Goal: Obtain resource: Obtain resource

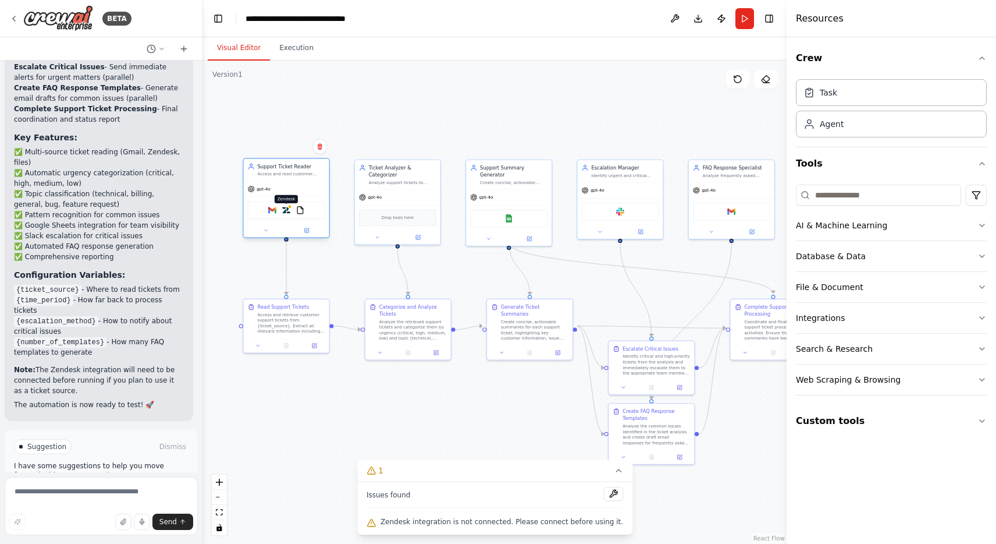
click at [290, 208] on img at bounding box center [286, 210] width 8 height 8
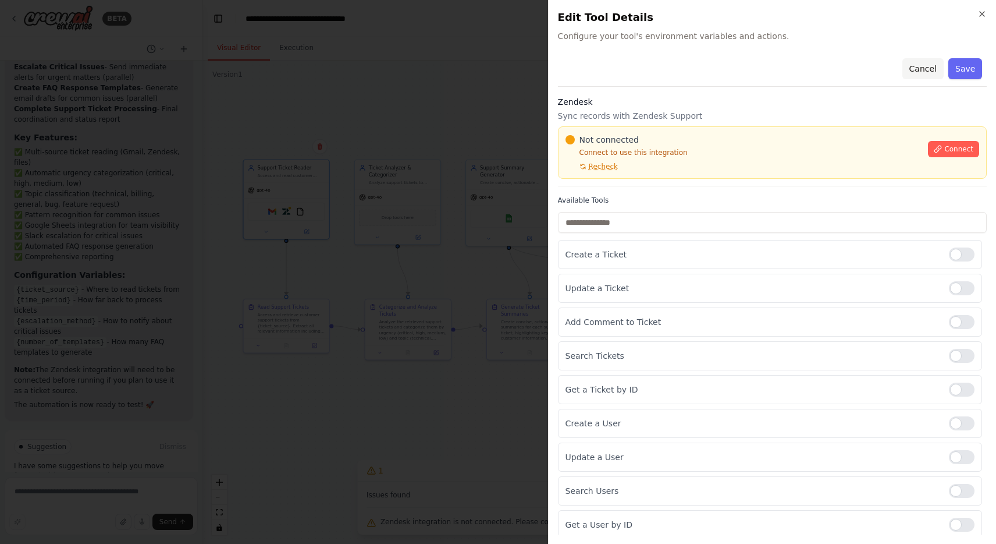
click at [931, 65] on button "Cancel" at bounding box center [922, 68] width 41 height 21
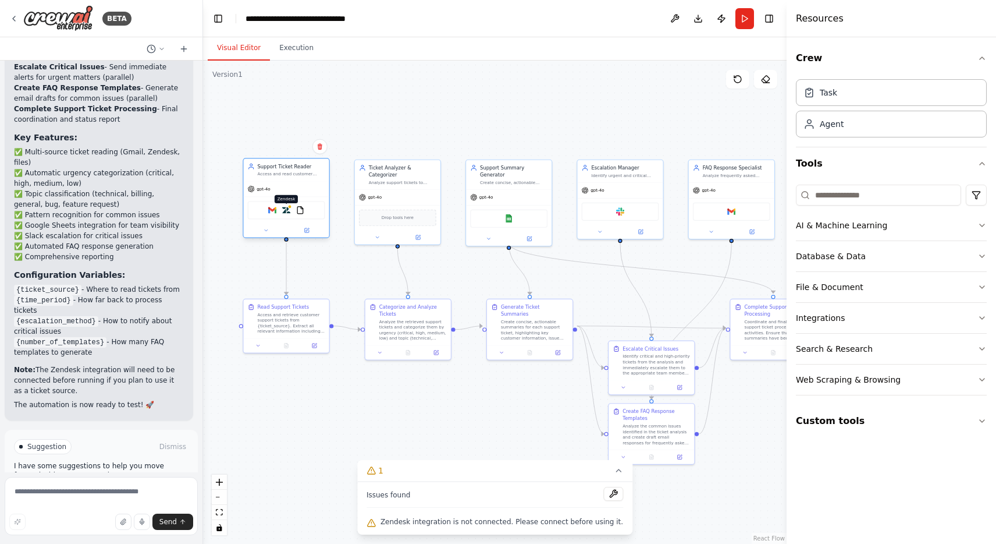
click at [289, 211] on img at bounding box center [286, 210] width 8 height 8
click at [56, 489] on textarea at bounding box center [101, 506] width 193 height 58
type textarea "**********"
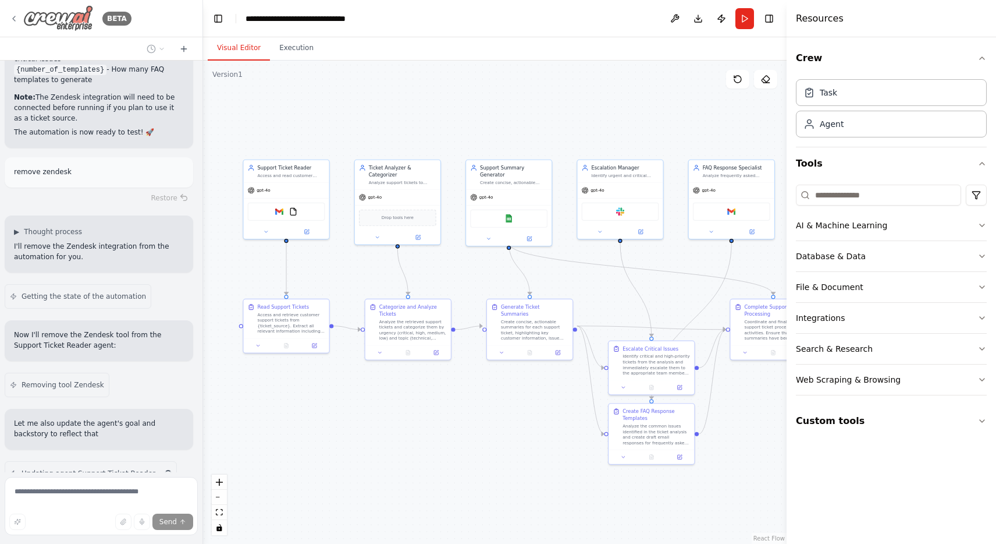
scroll to position [2784, 0]
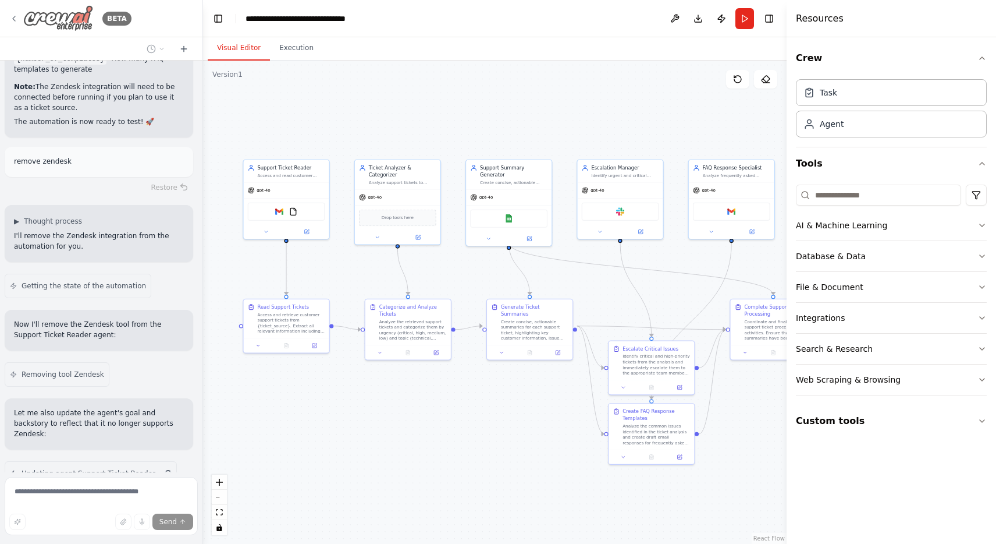
click at [16, 15] on icon at bounding box center [13, 18] width 9 height 9
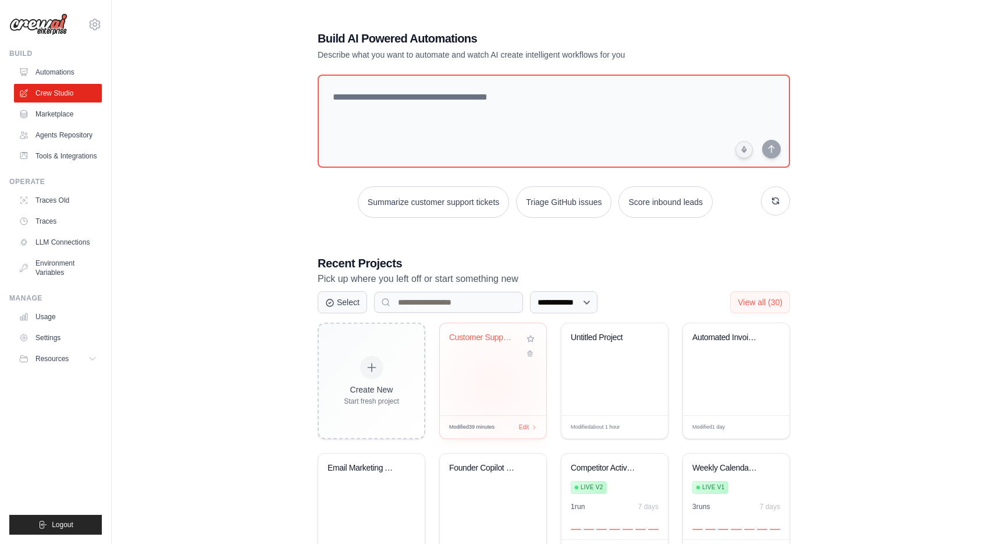
click at [493, 385] on div "Customer Support Ticket Automation" at bounding box center [493, 369] width 106 height 92
click at [631, 365] on div "Untitled Project" at bounding box center [615, 369] width 106 height 92
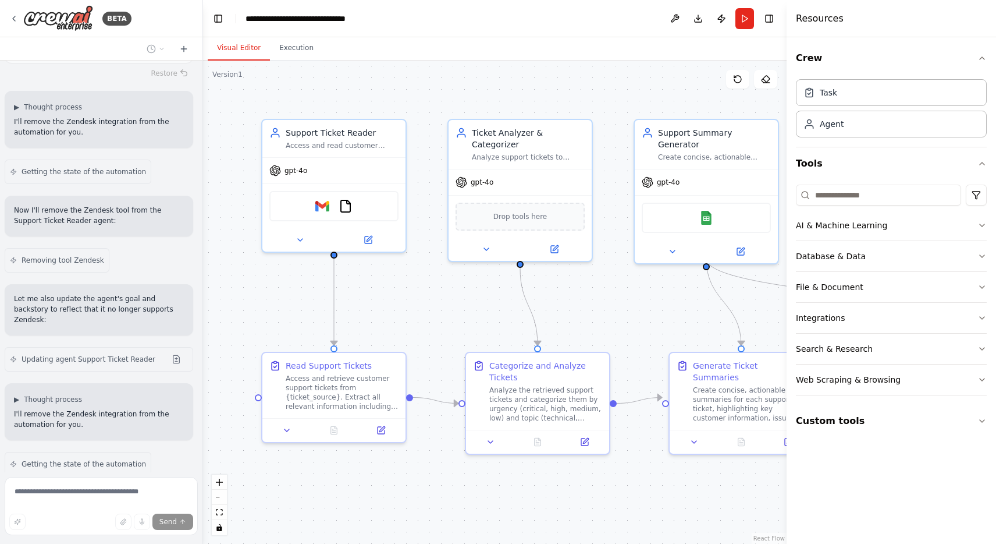
scroll to position [2889, 0]
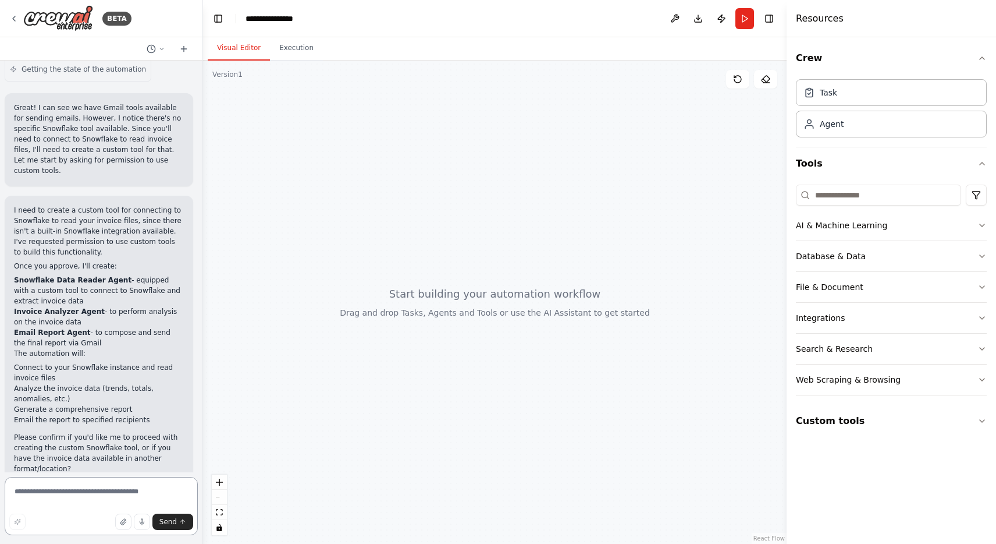
click at [48, 492] on textarea at bounding box center [101, 506] width 193 height 58
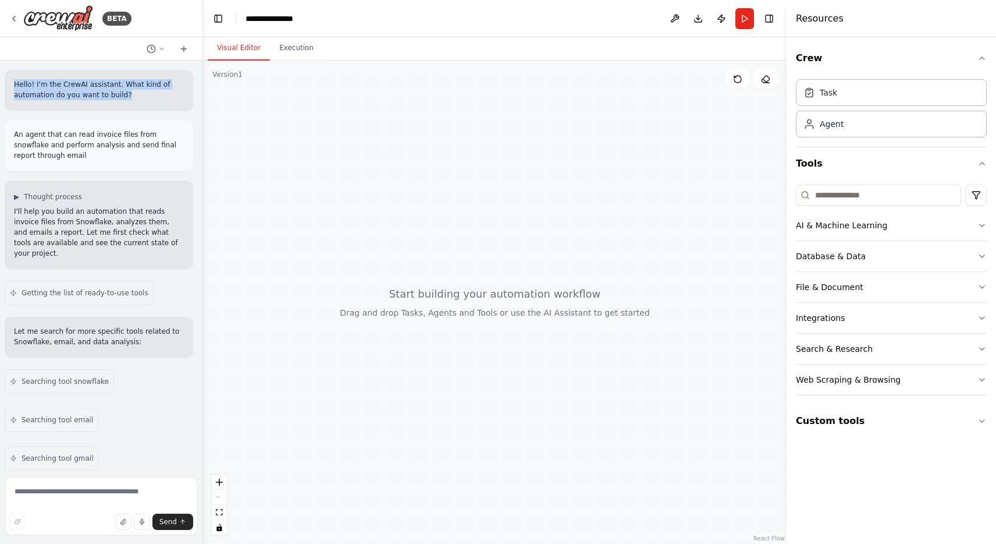
drag, startPoint x: 126, startPoint y: 97, endPoint x: 5, endPoint y: 81, distance: 122.1
click at [5, 81] on div "Hello! I'm the CrewAI assistant. What kind of automation do you want to build?" at bounding box center [99, 90] width 189 height 41
copy p "Hello! I'm the CrewAI assistant. What kind of automation do you want to build?"
click at [166, 45] on button at bounding box center [156, 49] width 28 height 14
click at [186, 49] on div at bounding box center [101, 272] width 203 height 544
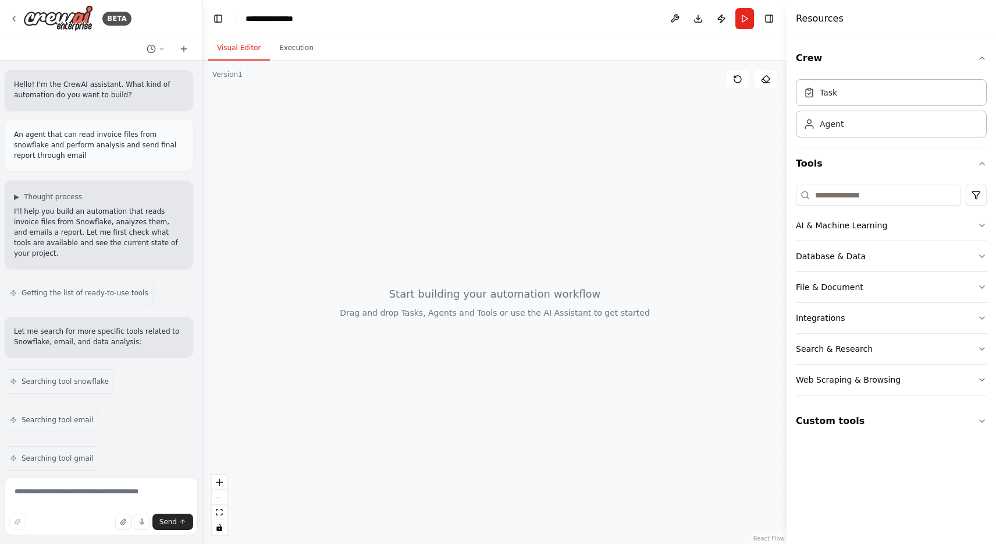
click at [186, 49] on icon at bounding box center [183, 48] width 9 height 9
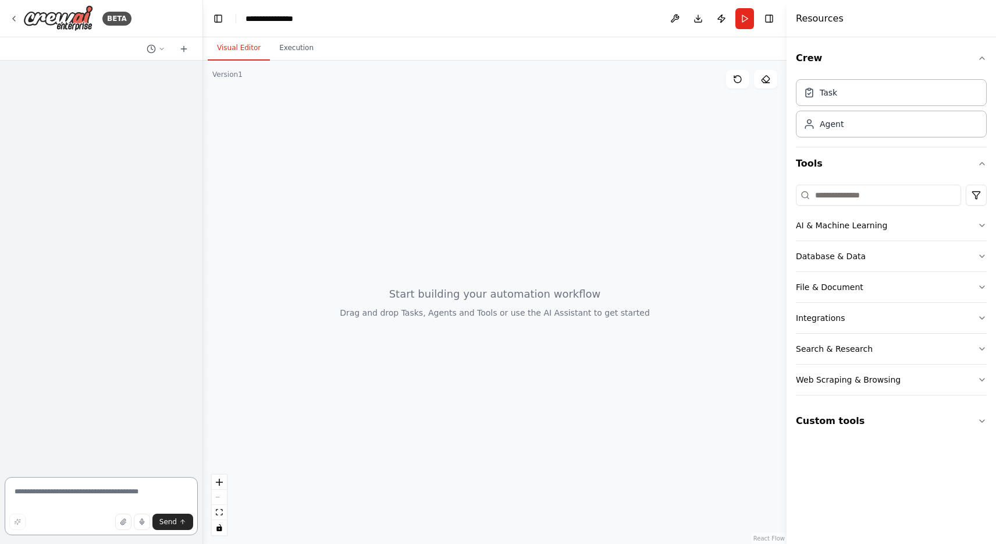
click at [63, 486] on textarea at bounding box center [101, 506] width 193 height 58
paste textarea "**********"
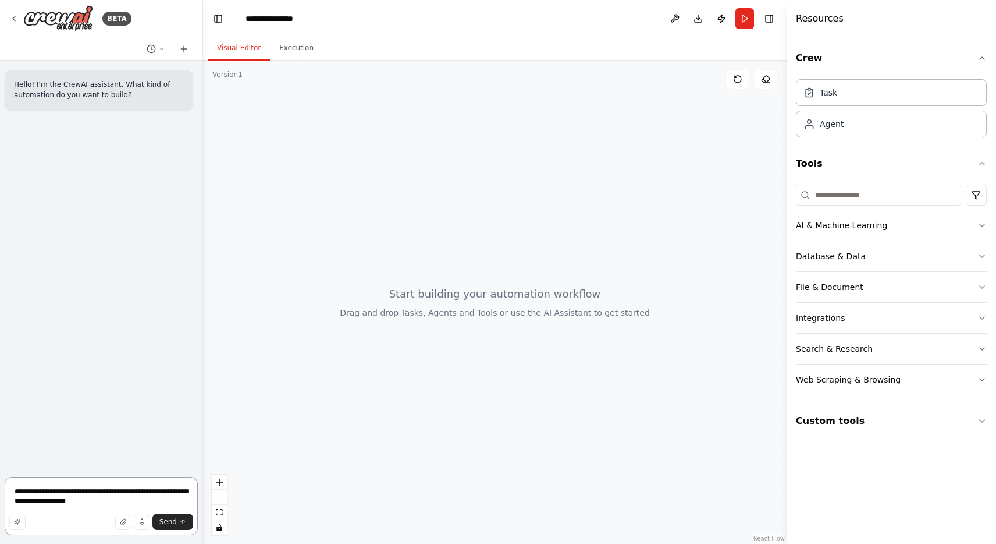
type textarea "**********"
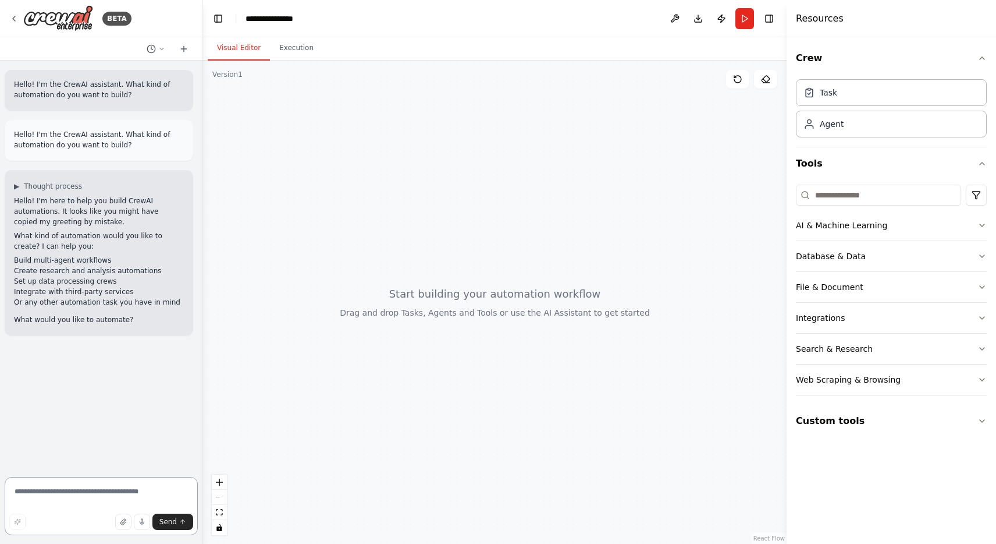
click at [76, 495] on textarea at bounding box center [101, 506] width 193 height 58
type textarea "**********"
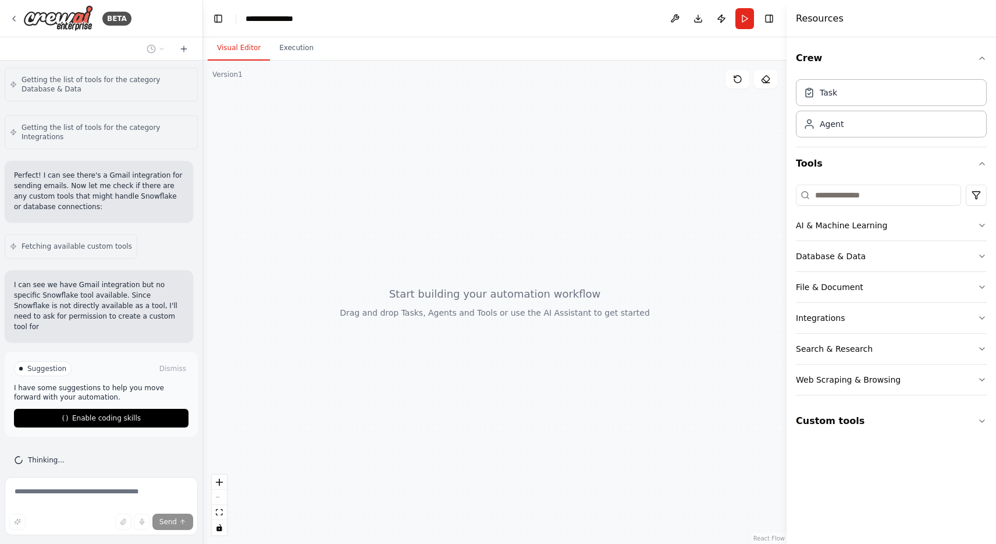
scroll to position [681, 0]
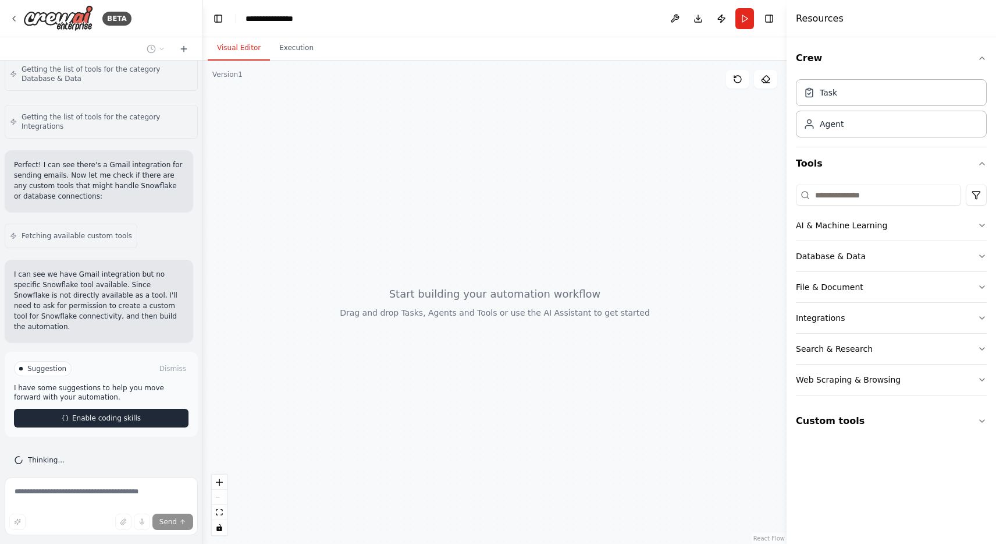
click at [118, 413] on span "Enable coding skills" at bounding box center [106, 417] width 69 height 9
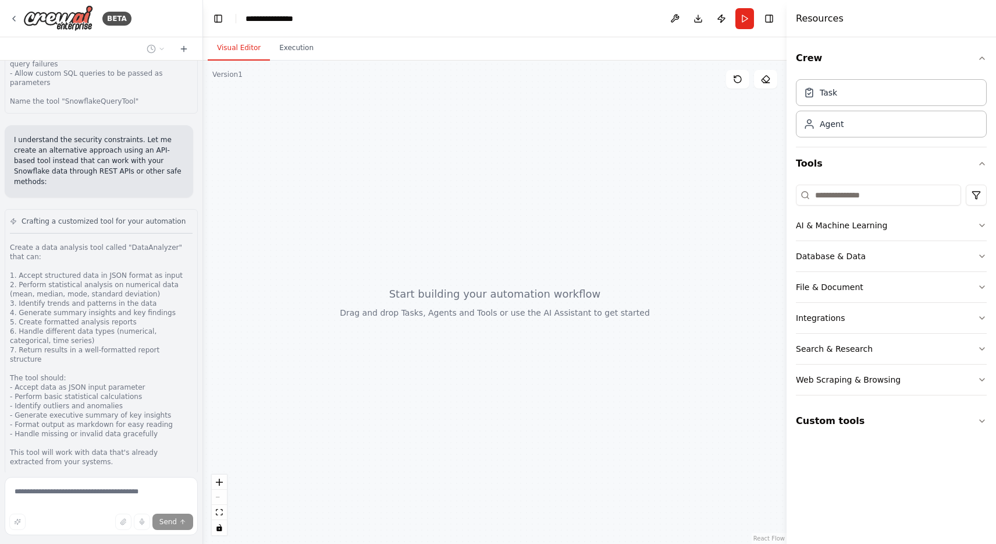
scroll to position [1730, 0]
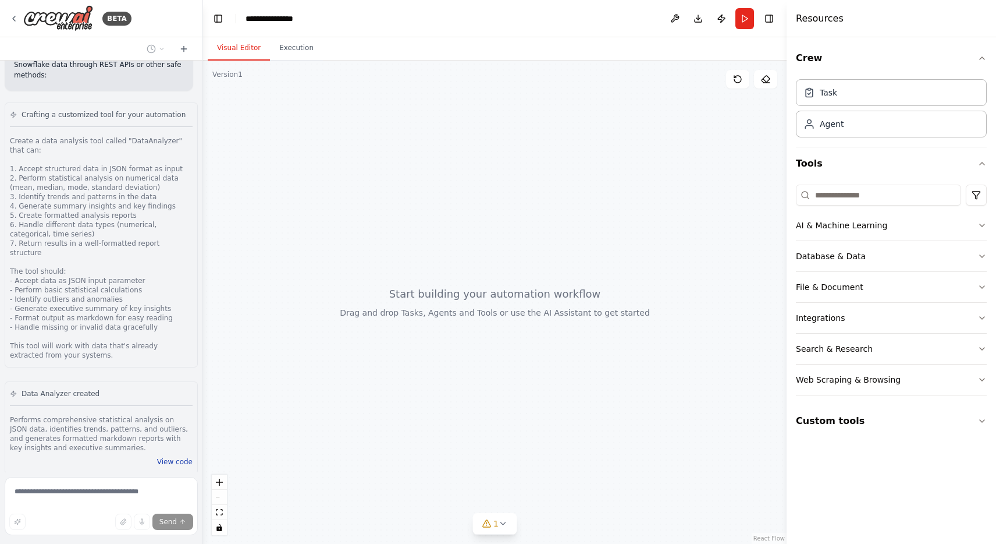
click at [177, 457] on button "View code" at bounding box center [174, 461] width 35 height 9
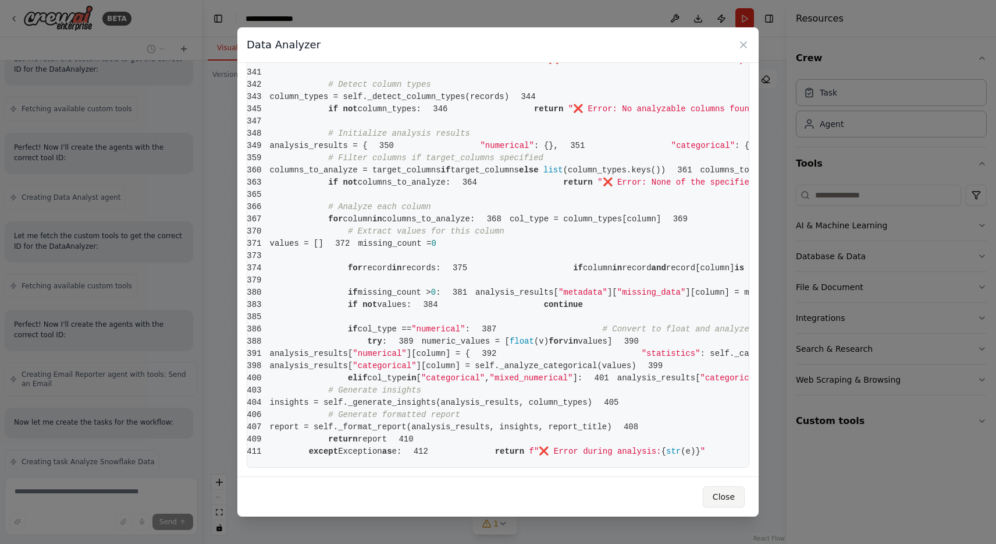
scroll to position [2260, 0]
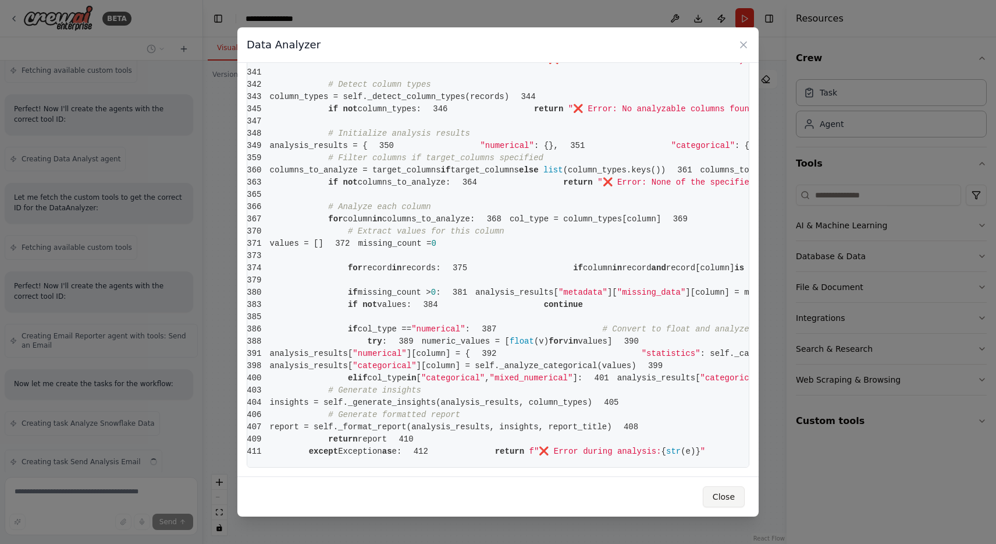
click at [720, 499] on button "Close" at bounding box center [724, 496] width 42 height 21
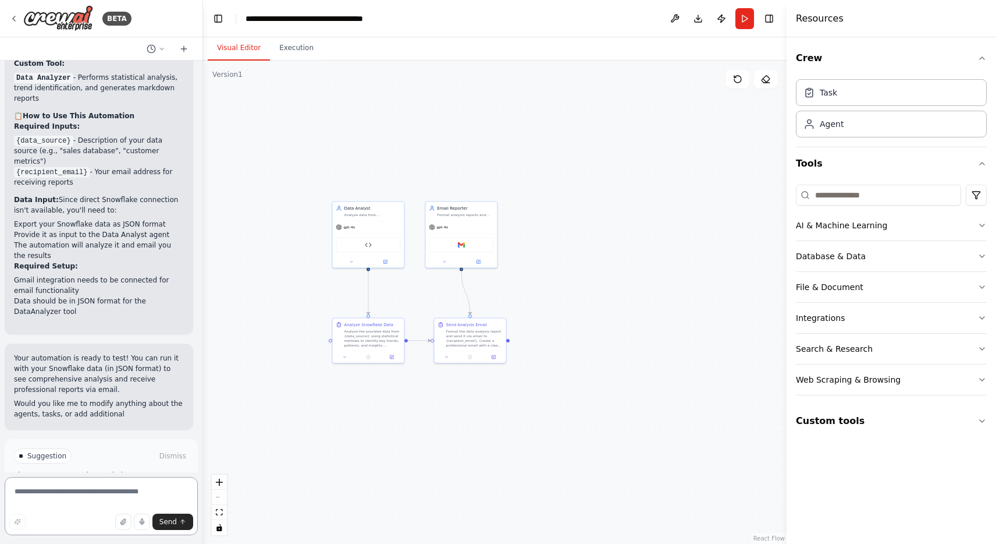
scroll to position [3007, 0]
click at [37, 501] on textarea at bounding box center [101, 506] width 193 height 58
type textarea "**********"
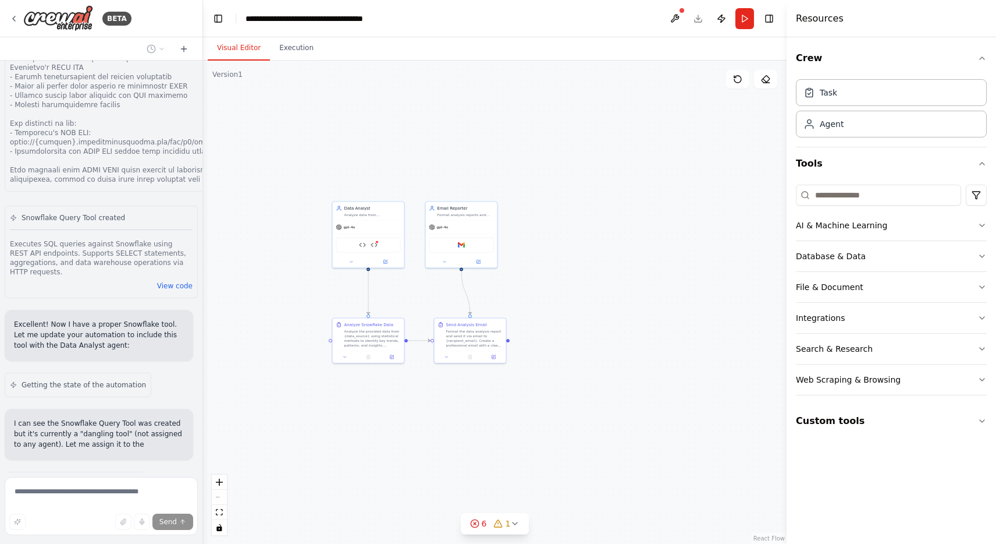
scroll to position [3765, 0]
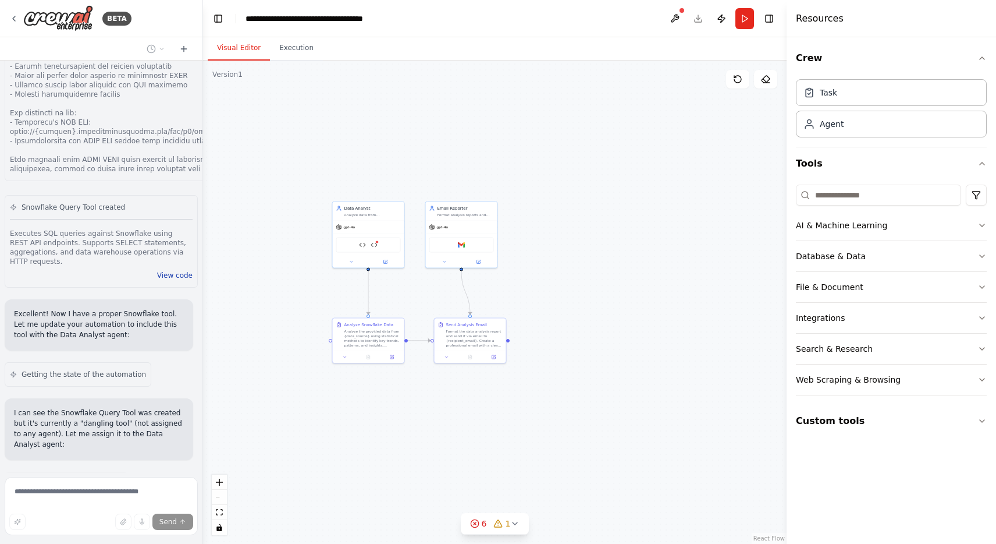
click at [175, 271] on button "View code" at bounding box center [174, 275] width 35 height 9
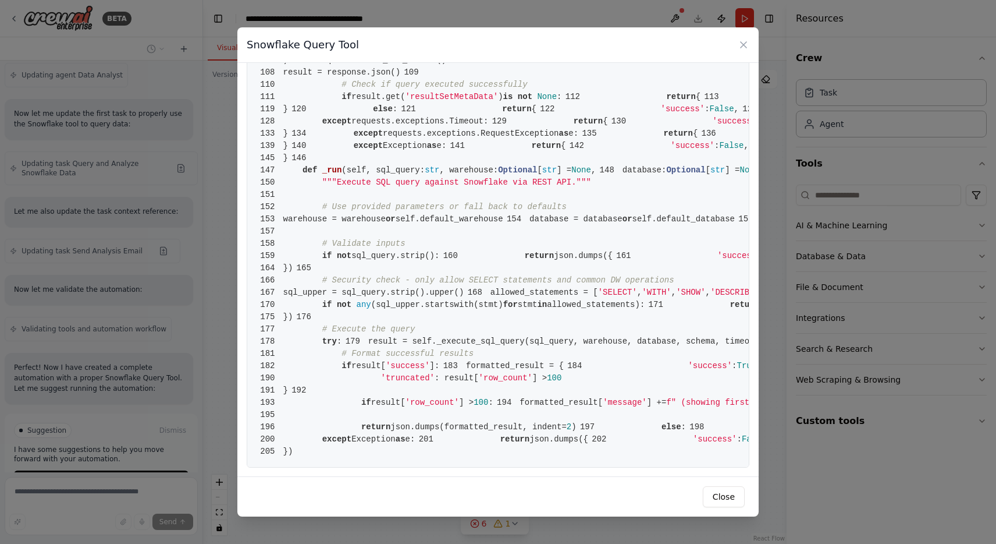
scroll to position [2130, 0]
click at [370, 457] on pre "1 from crewai.tools import BaseTool 2 from pydantic import BaseModel, Field 3 f…" at bounding box center [498, 18] width 503 height 900
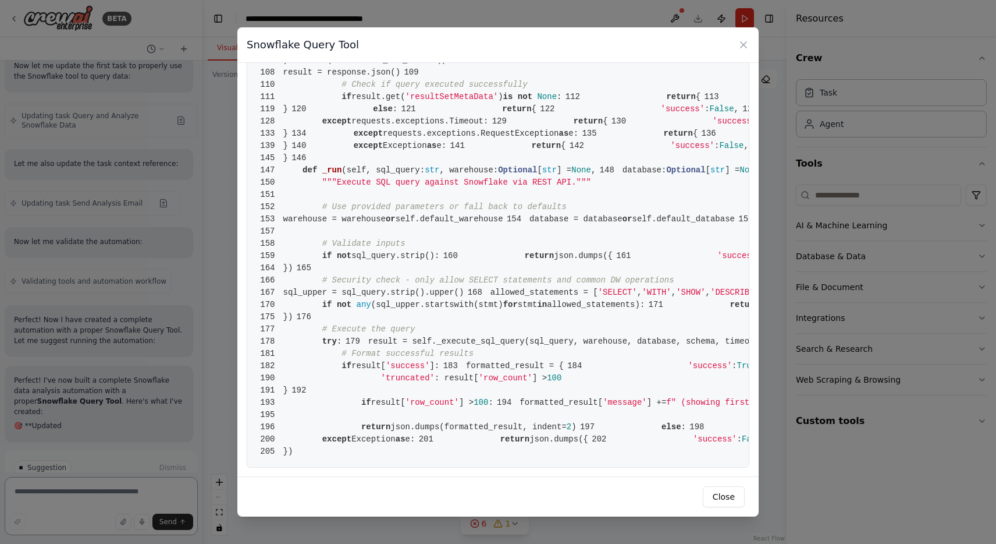
drag, startPoint x: 370, startPoint y: 457, endPoint x: 306, endPoint y: 87, distance: 375.0
click at [306, 87] on pre "1 from crewai.tools import BaseTool 2 from pydantic import BaseModel, Field 3 f…" at bounding box center [498, 18] width 503 height 900
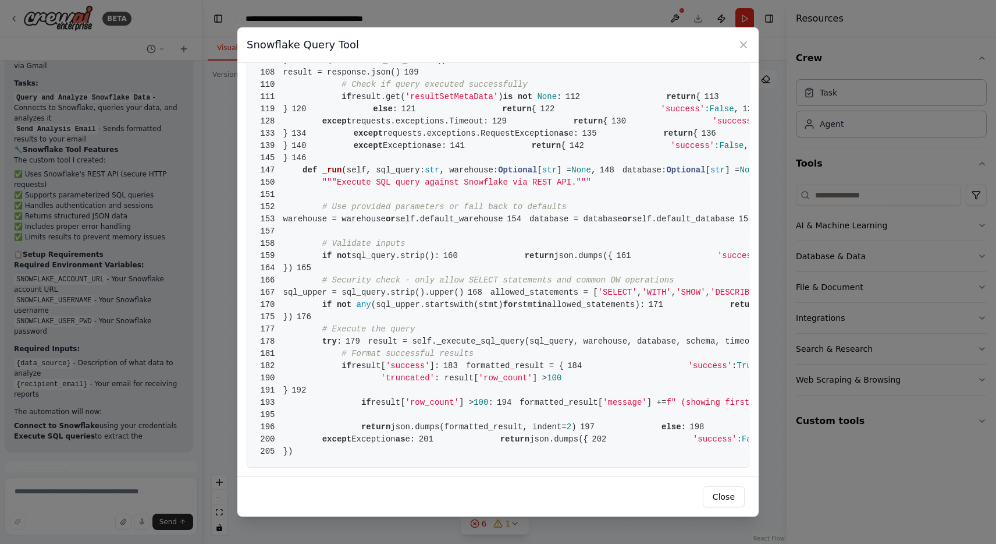
scroll to position [0, 0]
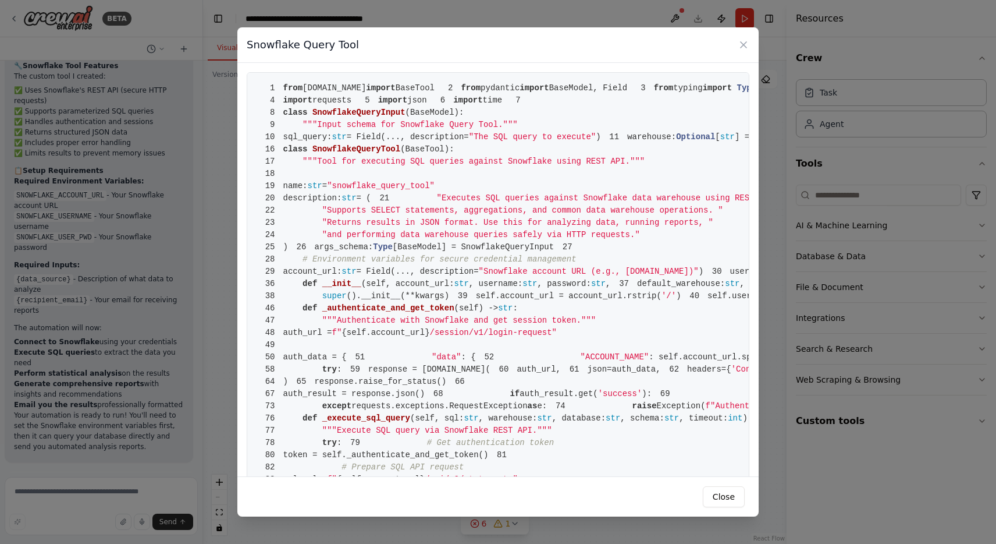
drag, startPoint x: 364, startPoint y: 454, endPoint x: 292, endPoint y: 38, distance: 422.3
click at [292, 38] on div "Snowflake Query Tool 1 from crewai.tools import BaseTool 2 from pydantic import…" at bounding box center [497, 271] width 521 height 489
copy div "e Query Tool 1 from crewai.tools import BaseTool 2 from pydantic import BaseMod…"
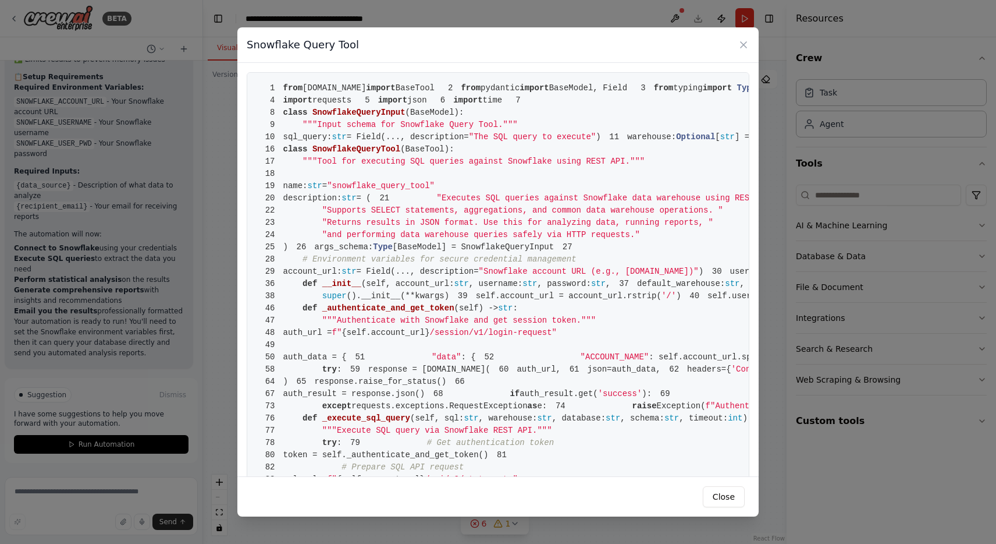
scroll to position [4631, 0]
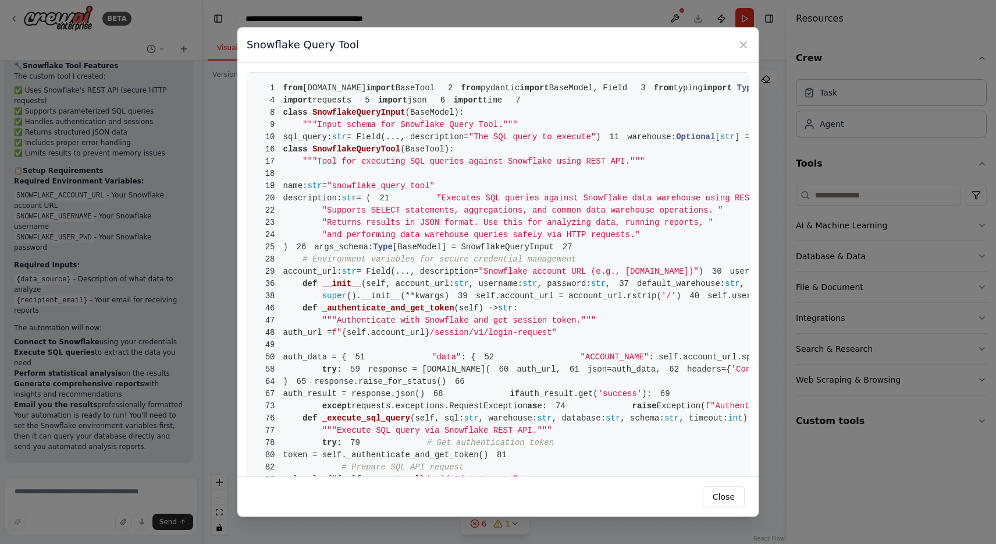
click at [227, 117] on div "Snowflake Query Tool 1 from crewai.tools import BaseTool 2 from pydantic import…" at bounding box center [498, 272] width 996 height 544
click at [736, 498] on button "Close" at bounding box center [724, 496] width 42 height 21
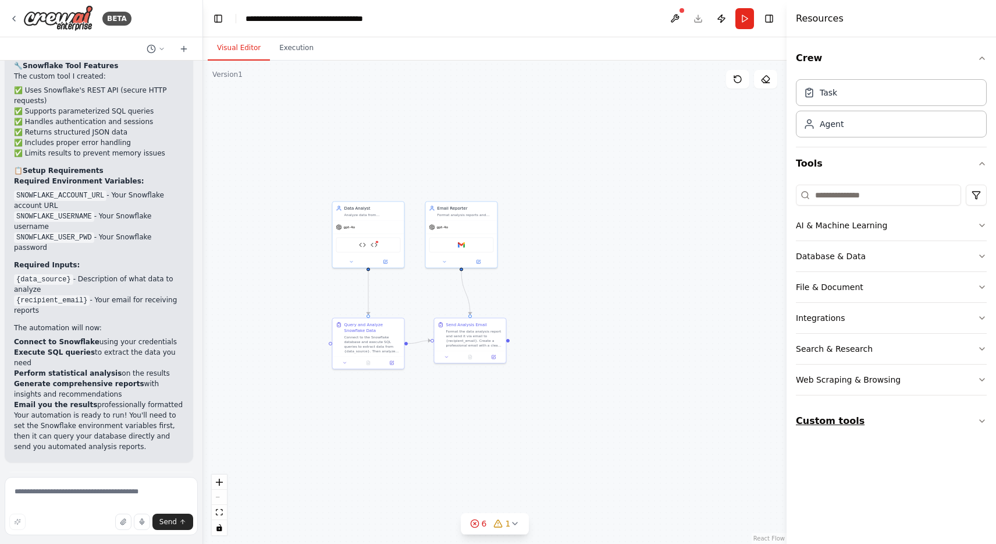
click at [836, 429] on button "Custom tools" at bounding box center [891, 420] width 191 height 33
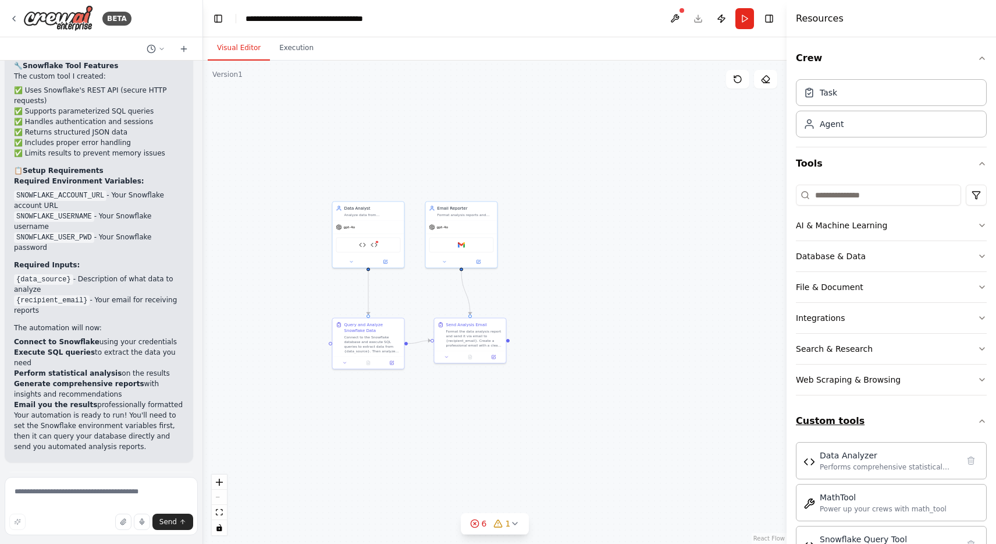
scroll to position [38, 0]
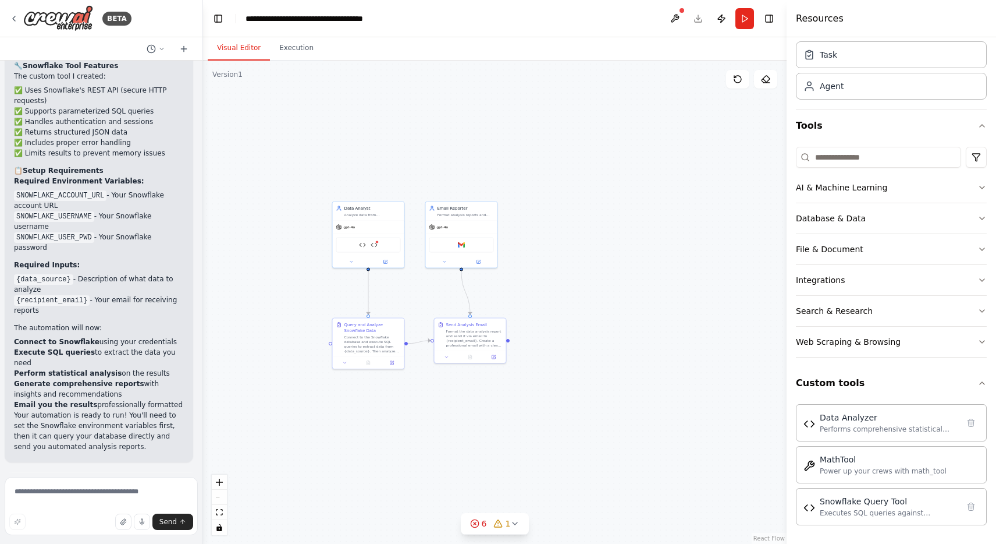
click at [736, 397] on div ".deletable-edge-delete-btn { width: 20px; height: 20px; border: 0px solid #ffff…" at bounding box center [495, 302] width 584 height 483
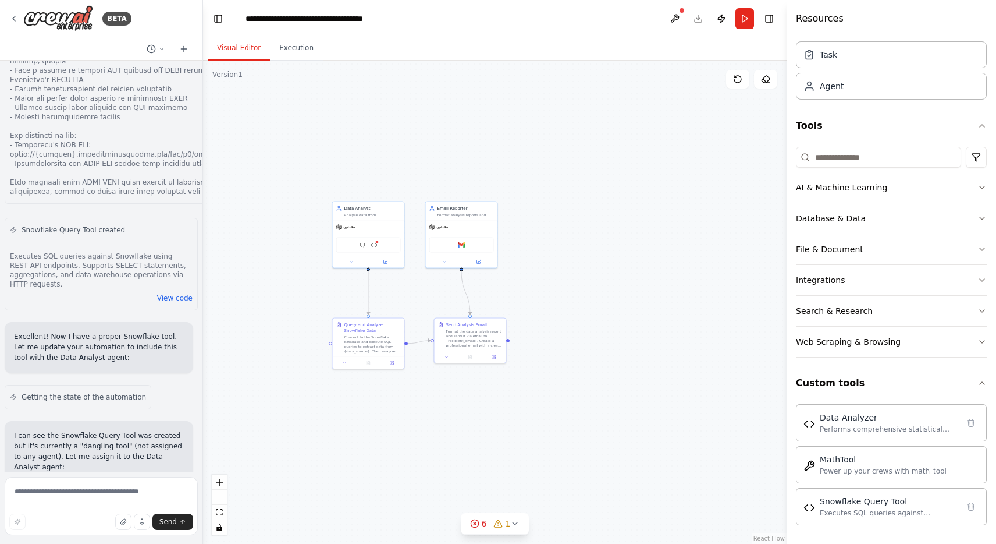
scroll to position [3587, 0]
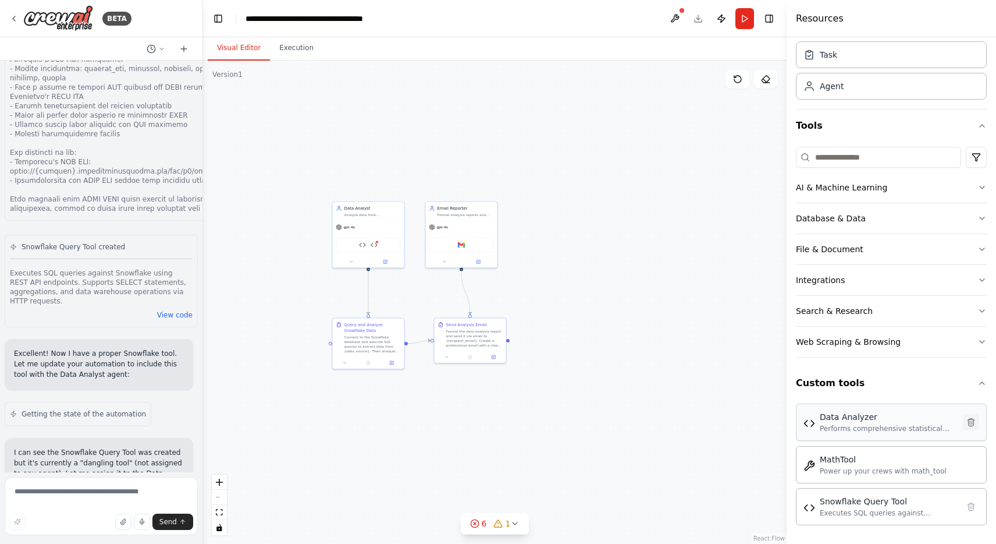
click at [970, 427] on button at bounding box center [971, 422] width 16 height 16
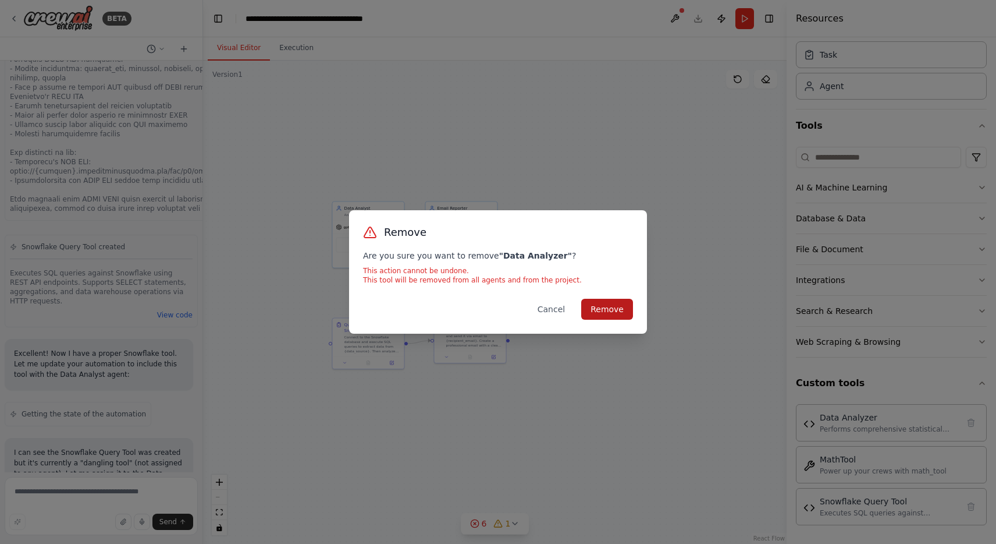
click at [600, 311] on button "Remove" at bounding box center [607, 309] width 52 height 21
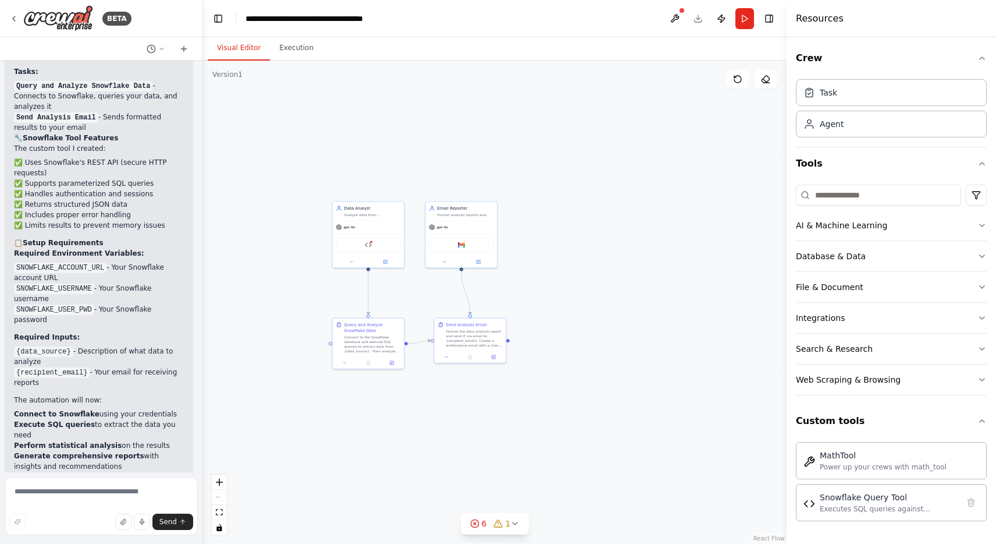
scroll to position [4560, 0]
click at [886, 504] on div "Executes SQL queries against Snowflake using REST API endpoints. Supports SELEC…" at bounding box center [889, 507] width 139 height 9
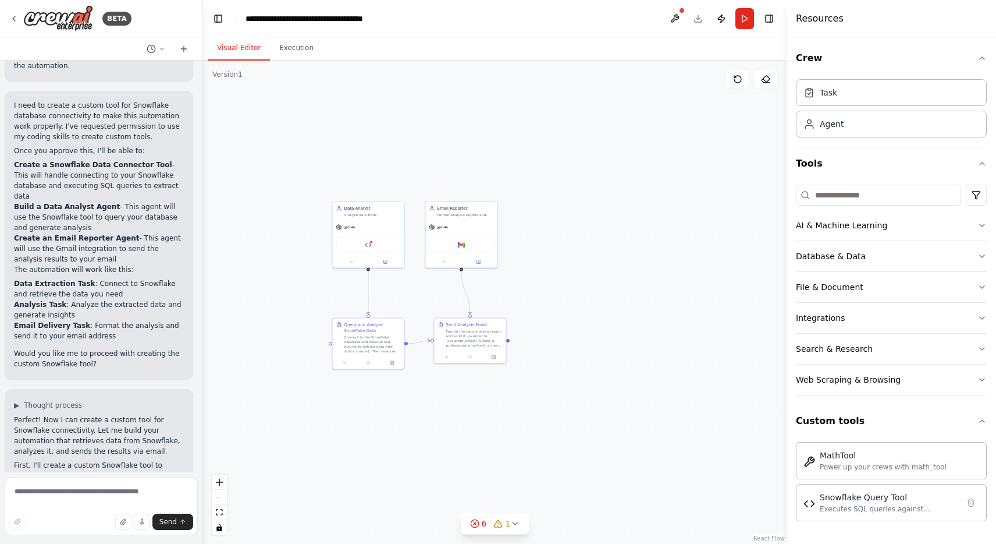
scroll to position [943, 0]
click at [874, 507] on div "Executes SQL queries against Snowflake using REST API endpoints. Supports SELEC…" at bounding box center [889, 507] width 139 height 9
click at [905, 506] on div "Executes SQL queries against Snowflake using REST API endpoints. Supports SELEC…" at bounding box center [889, 507] width 139 height 9
click at [875, 510] on div "Executes SQL queries against Snowflake using REST API endpoints. Supports SELEC…" at bounding box center [889, 507] width 139 height 9
click at [10, 15] on icon at bounding box center [13, 18] width 9 height 9
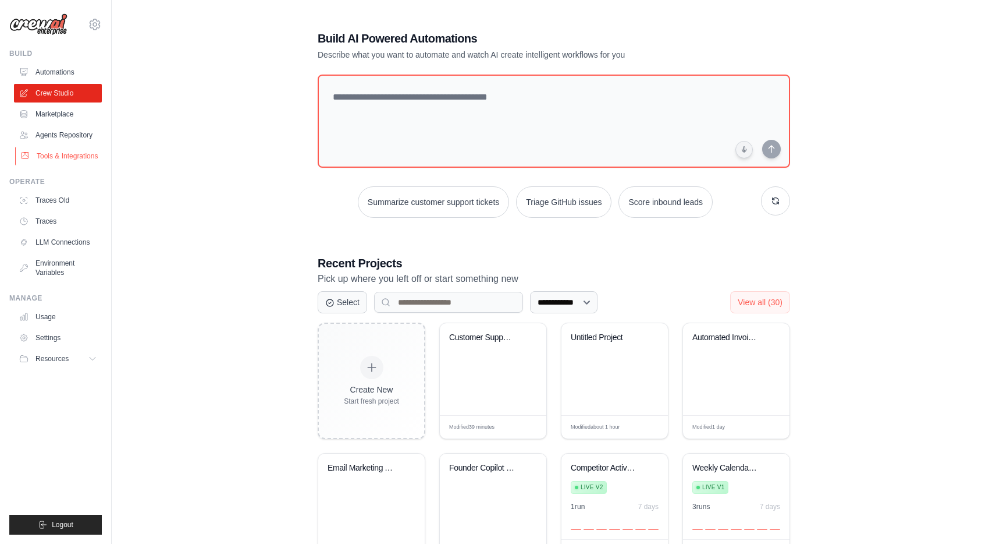
click at [54, 162] on link "Tools & Integrations" at bounding box center [59, 156] width 88 height 19
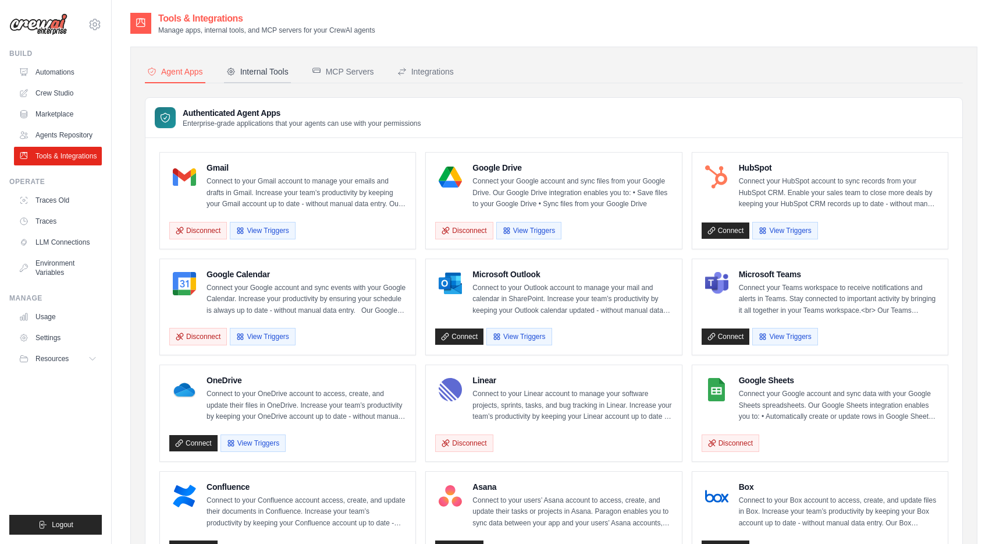
click at [275, 71] on div "Internal Tools" at bounding box center [257, 72] width 62 height 12
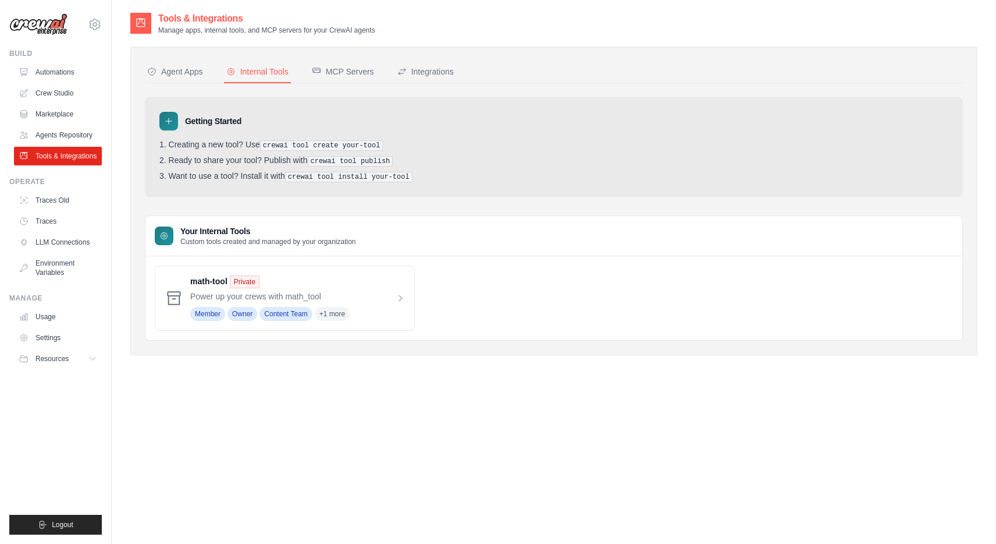
click at [476, 290] on div "math-tool Private Power up your crews with math_tool Member Owner Content Team …" at bounding box center [554, 297] width 798 height 65
click at [188, 69] on div "Agent Apps" at bounding box center [175, 72] width 56 height 12
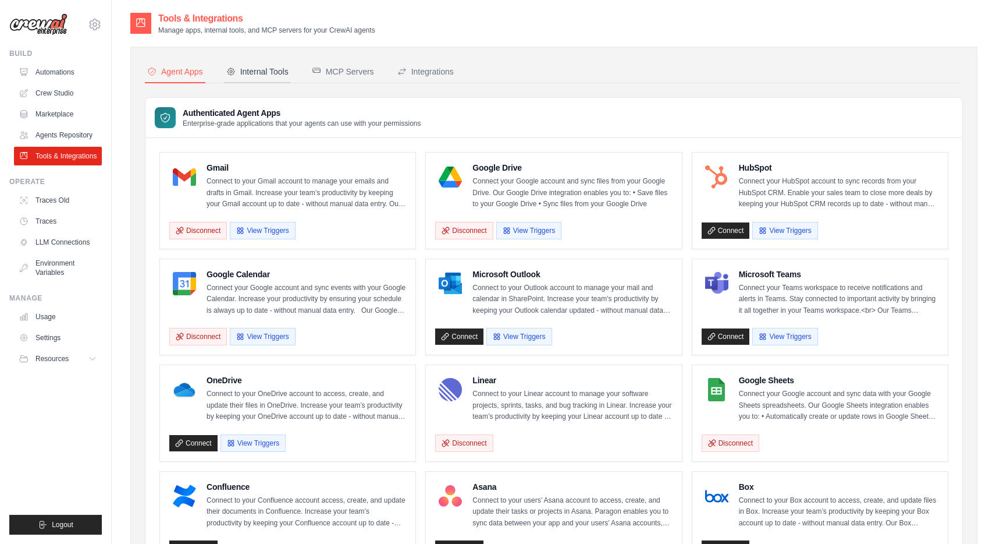
click at [266, 72] on div "Internal Tools" at bounding box center [257, 72] width 62 height 12
click at [49, 89] on link "Crew Studio" at bounding box center [59, 93] width 88 height 19
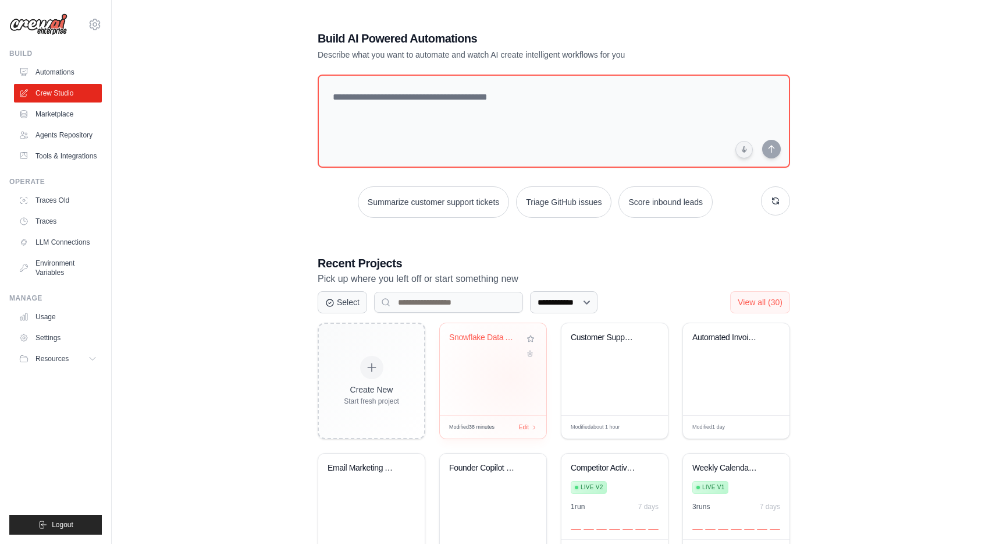
click at [511, 378] on div "Snowflake Data Analysis & Email Rep..." at bounding box center [493, 369] width 106 height 92
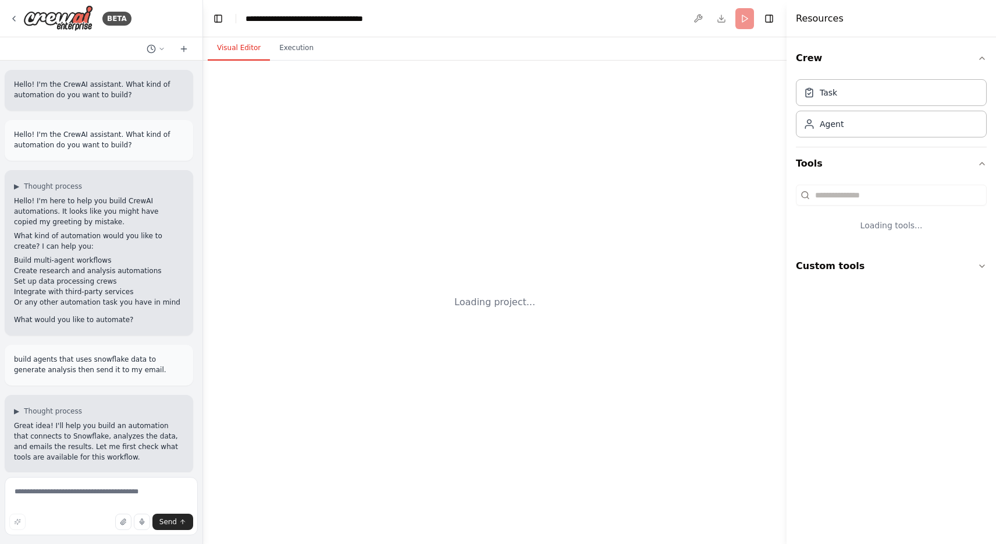
scroll to position [4536, 0]
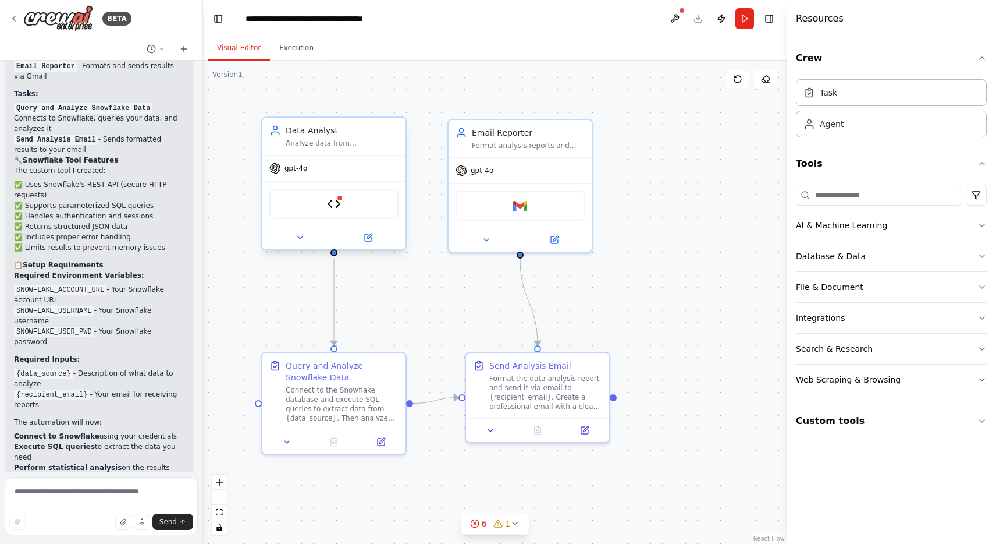
click at [356, 202] on div "Snowflake Query Tool" at bounding box center [333, 204] width 129 height 30
click at [335, 205] on img at bounding box center [334, 204] width 14 height 14
click at [330, 207] on img at bounding box center [334, 204] width 14 height 14
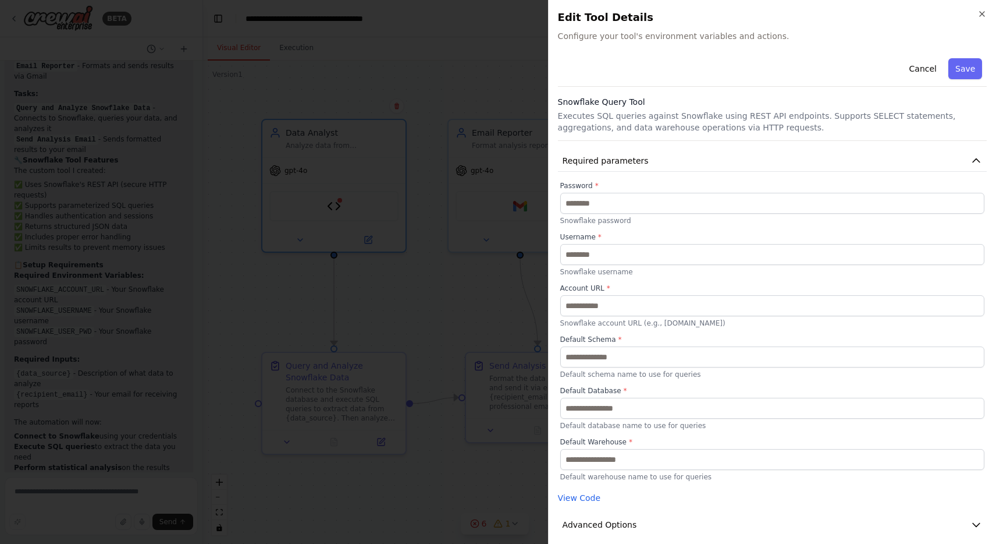
scroll to position [10, 0]
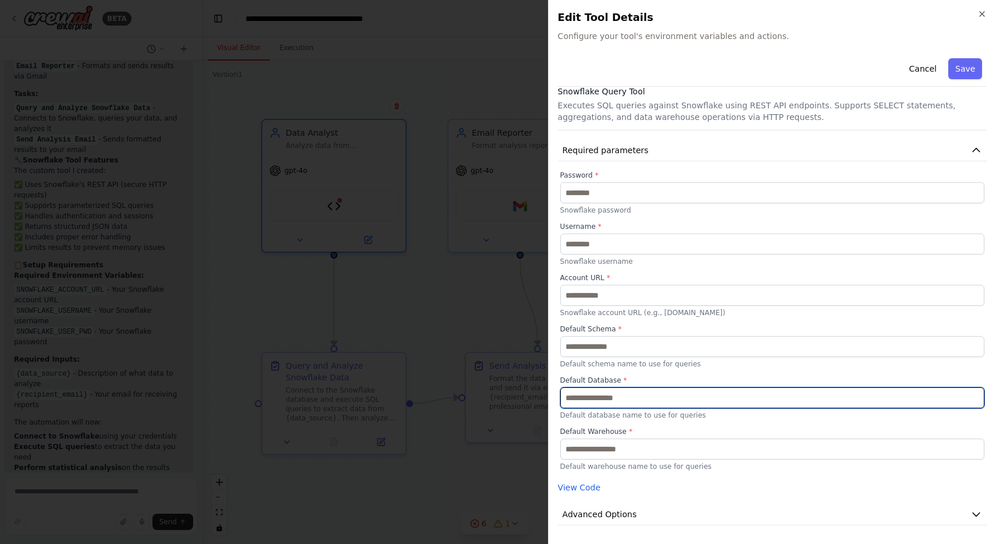
click at [642, 393] on input "text" at bounding box center [772, 397] width 424 height 21
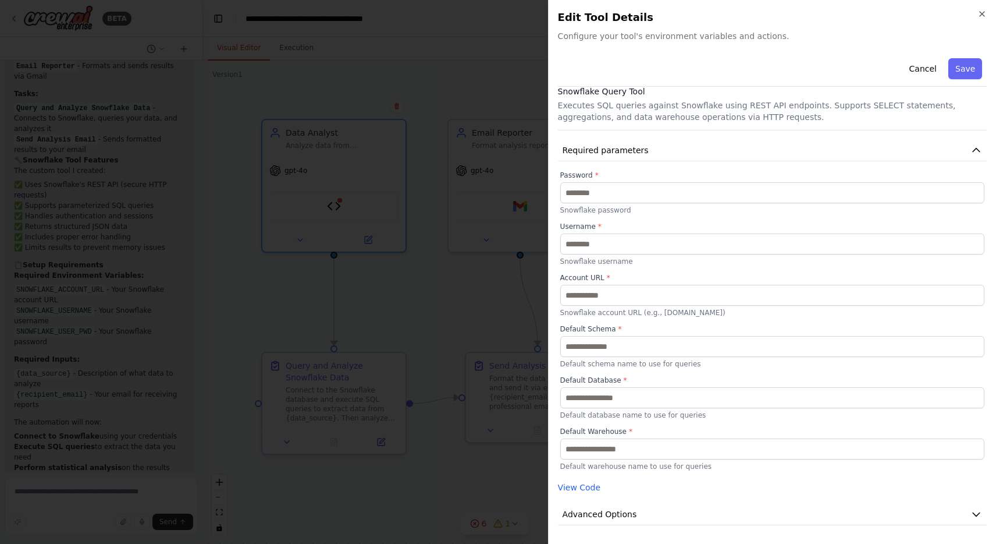
click at [634, 435] on label "Default Warehouse *" at bounding box center [772, 431] width 424 height 9
click at [980, 9] on div "Close Edit Tool Details Configure your tool's environment variables and actions…" at bounding box center [772, 272] width 448 height 544
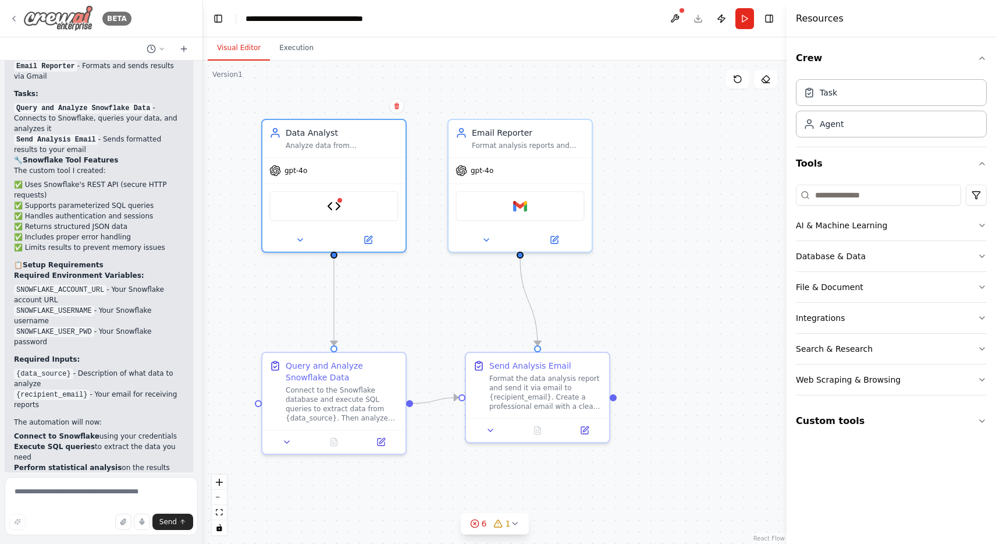
click at [12, 16] on icon at bounding box center [13, 18] width 9 height 9
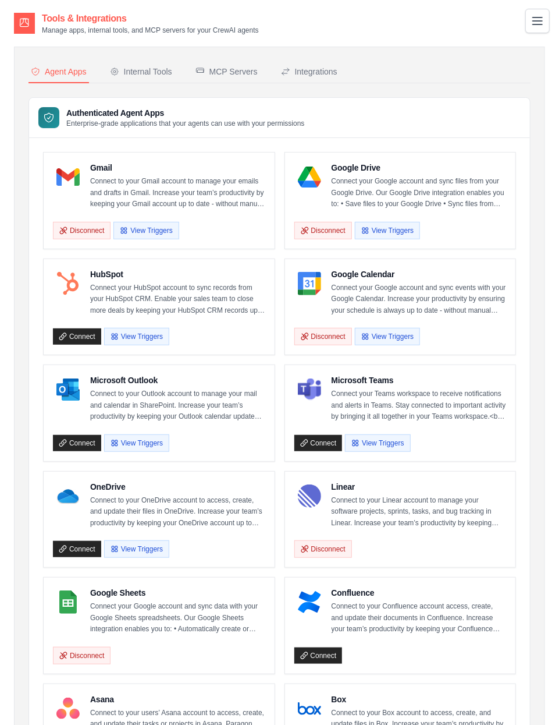
click at [542, 21] on icon "Toggle navigation" at bounding box center [537, 20] width 9 height 7
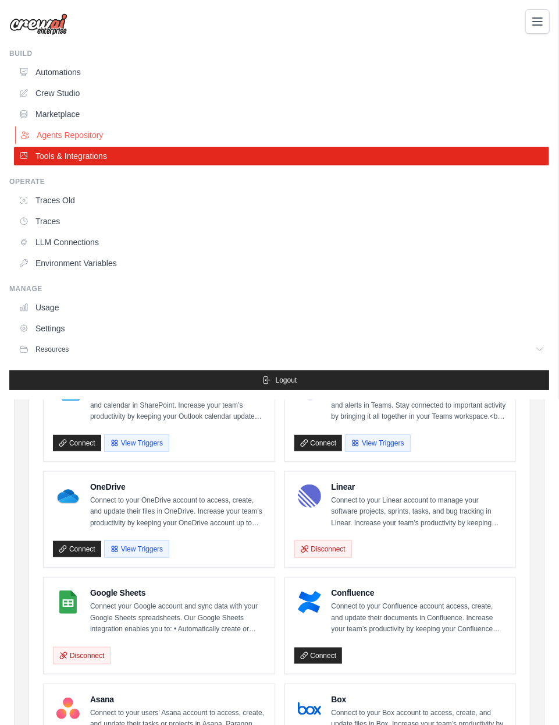
click at [74, 129] on link "Agents Repository" at bounding box center [282, 135] width 535 height 19
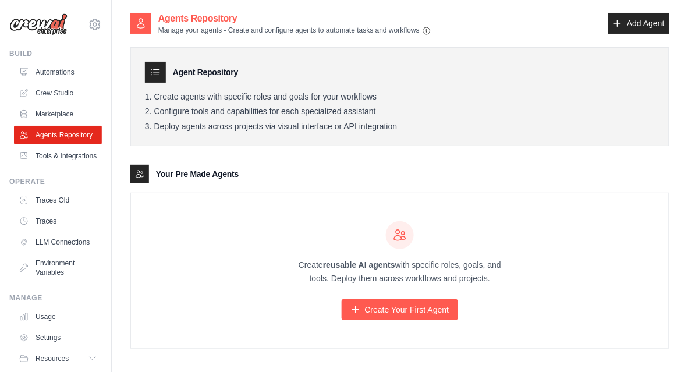
click at [559, 243] on div "Create reusable AI agents with specific roles, goals, and tools. Deploy them ac…" at bounding box center [400, 270] width 538 height 155
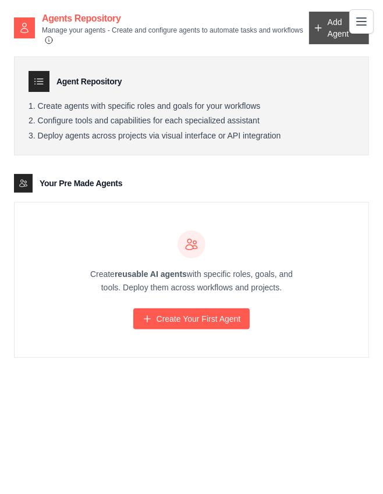
click at [332, 20] on link "Add Agent" at bounding box center [339, 28] width 60 height 33
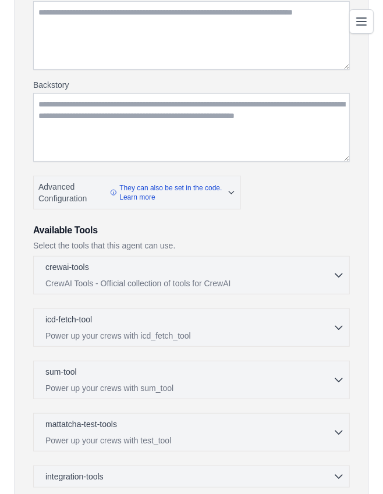
scroll to position [196, 0]
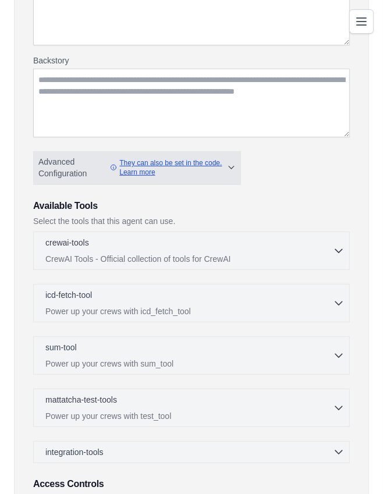
click at [226, 165] on link "They can also be set in the code. Learn more" at bounding box center [168, 167] width 117 height 19
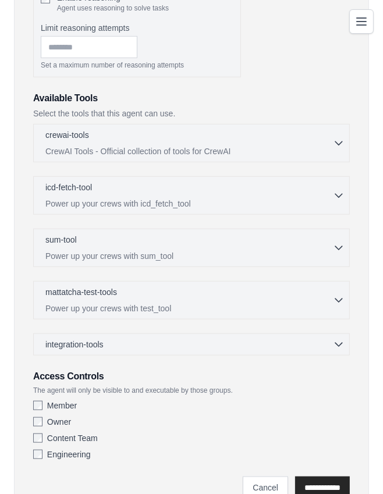
scroll to position [445, 0]
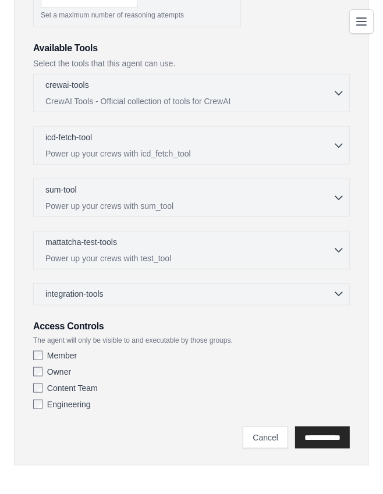
click at [158, 292] on div "integration-tools 0 selected" at bounding box center [194, 294] width 299 height 12
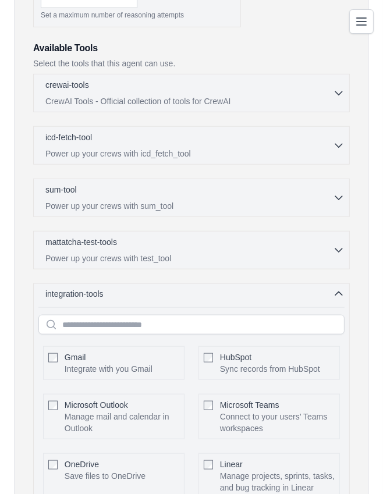
click at [158, 292] on div "integration-tools 0 selected" at bounding box center [194, 294] width 299 height 12
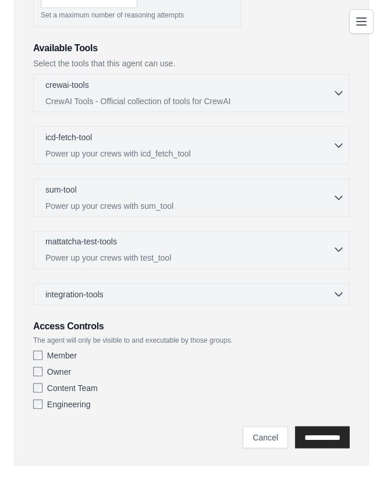
click at [325, 241] on div "mattatcha-test-tools 0 selected" at bounding box center [188, 243] width 287 height 14
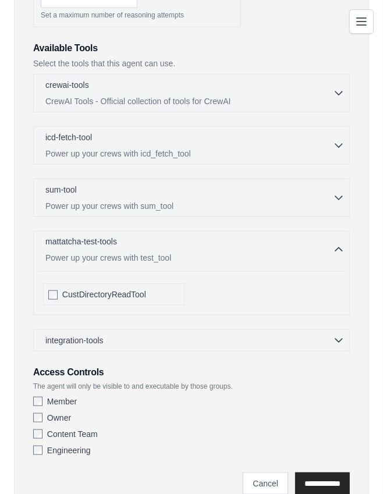
click at [325, 241] on div "mattatcha-test-tools 0 selected" at bounding box center [188, 243] width 287 height 14
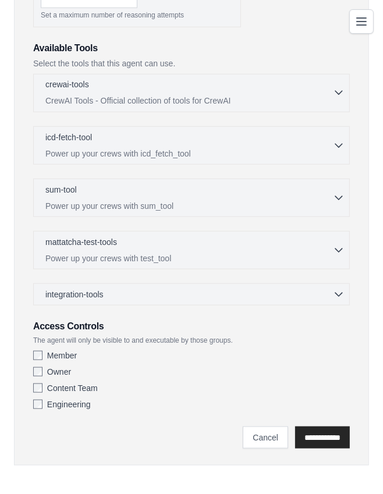
click at [191, 96] on p "CrewAI Tools - Official collection of tools for CrewAI" at bounding box center [188, 101] width 287 height 12
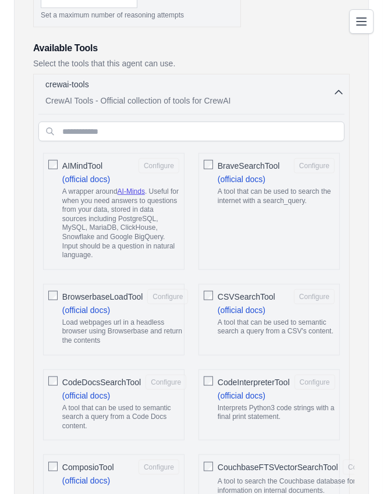
click at [191, 96] on p "CrewAI Tools - Official collection of tools for CrewAI" at bounding box center [188, 101] width 287 height 12
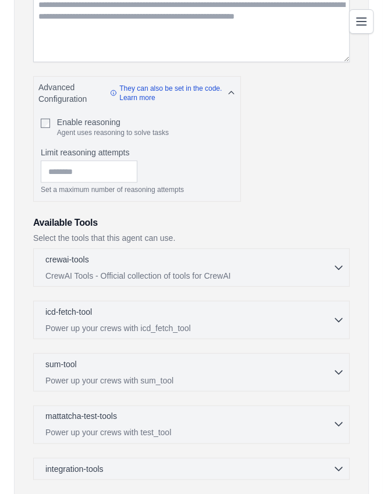
scroll to position [0, 0]
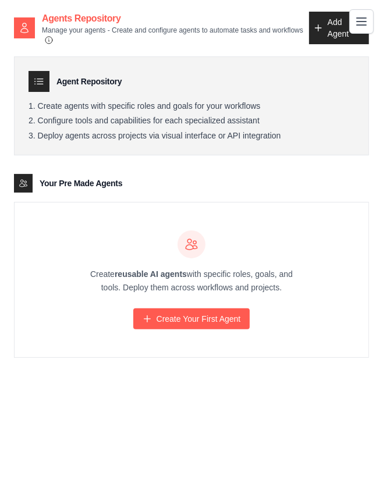
drag, startPoint x: 285, startPoint y: 139, endPoint x: 27, endPoint y: 108, distance: 259.7
click at [27, 108] on div "Agent Repository Create agents with specific roles and goals for your workflows…" at bounding box center [191, 106] width 355 height 100
copy ol "Create agents with specific roles and goals for your workflows Configure tools …"
click at [158, 186] on div "Your Pre Made Agents" at bounding box center [191, 183] width 355 height 19
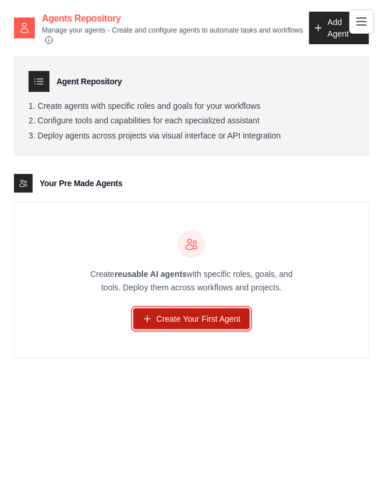
click at [184, 318] on link "Create Your First Agent" at bounding box center [191, 318] width 117 height 21
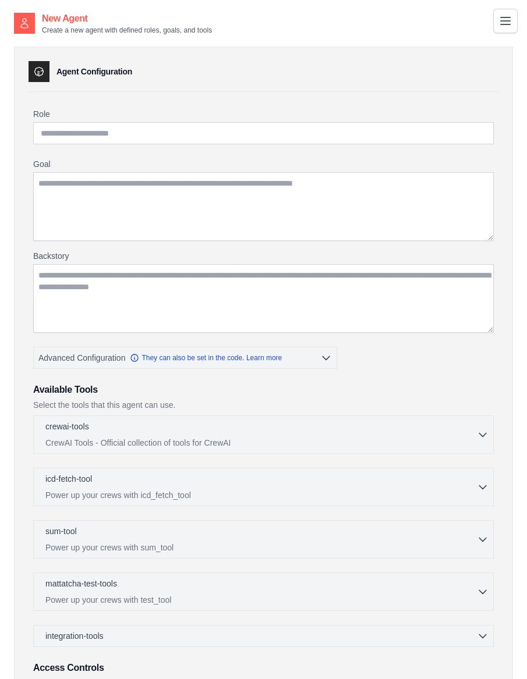
click at [500, 25] on icon "Toggle navigation" at bounding box center [505, 21] width 14 height 14
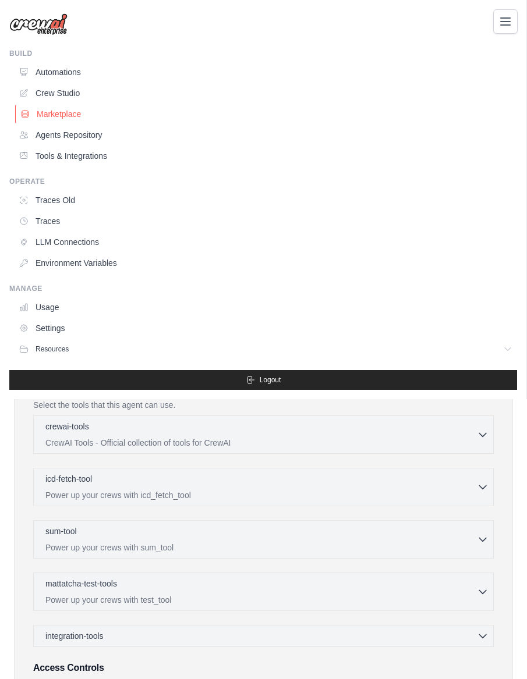
click at [63, 117] on link "Marketplace" at bounding box center [266, 114] width 503 height 19
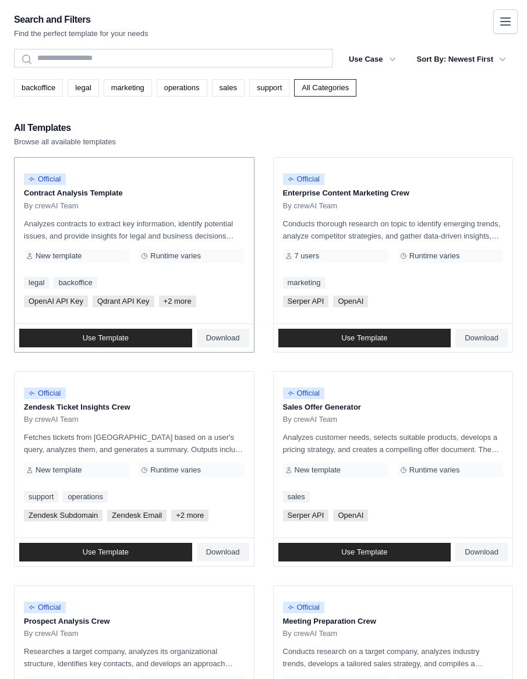
click at [176, 222] on p "Analyzes contracts to extract key information, identify potential issues, and p…" at bounding box center [134, 230] width 221 height 24
click at [123, 336] on span "Use Template" at bounding box center [106, 337] width 46 height 9
